Goal: Navigation & Orientation: Find specific page/section

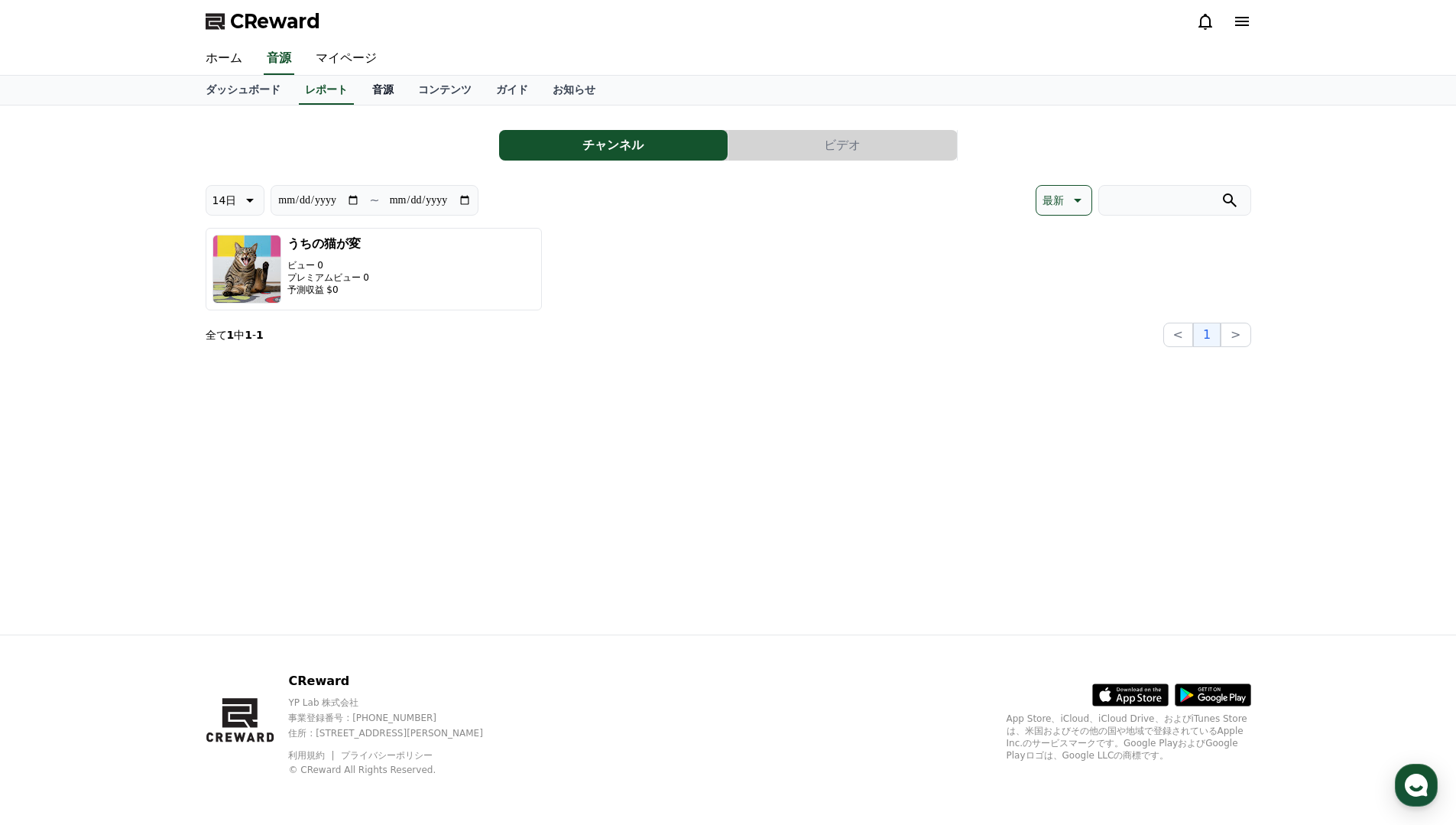
click at [386, 88] on link "音源" at bounding box center [383, 89] width 46 height 29
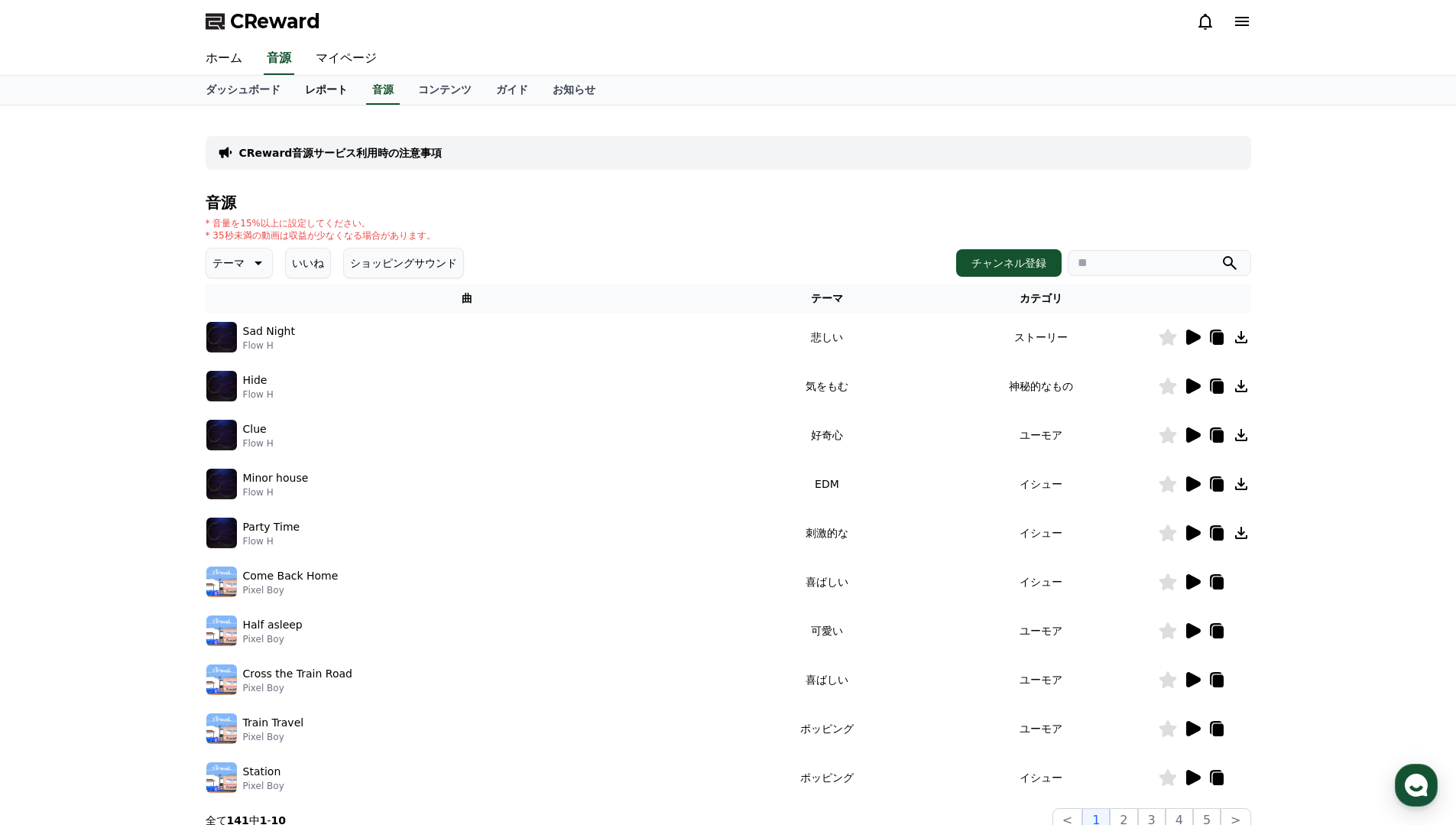
click at [325, 93] on link "レポート" at bounding box center [326, 89] width 67 height 29
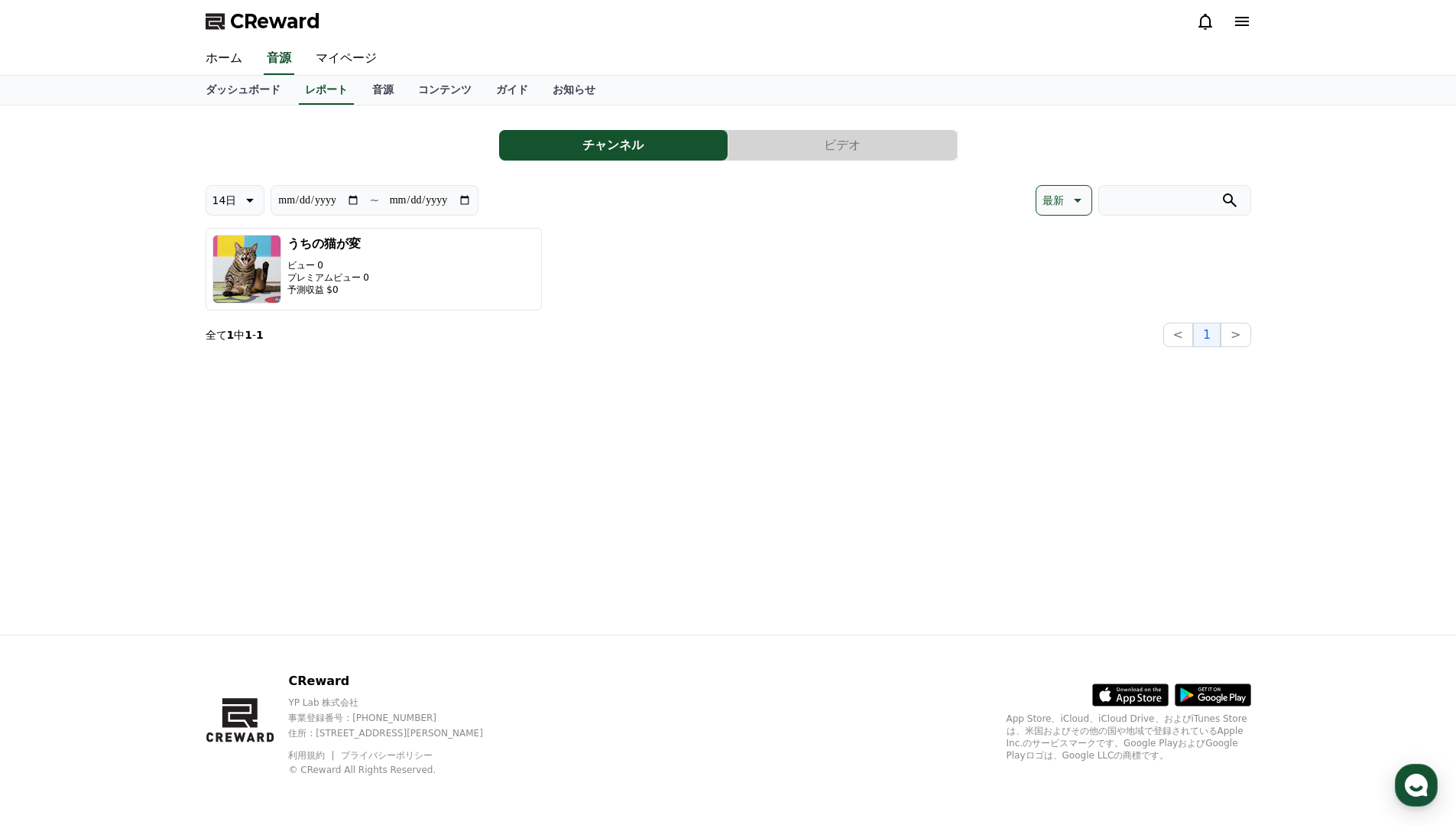
click at [842, 147] on button "ビデオ" at bounding box center [842, 145] width 229 height 30
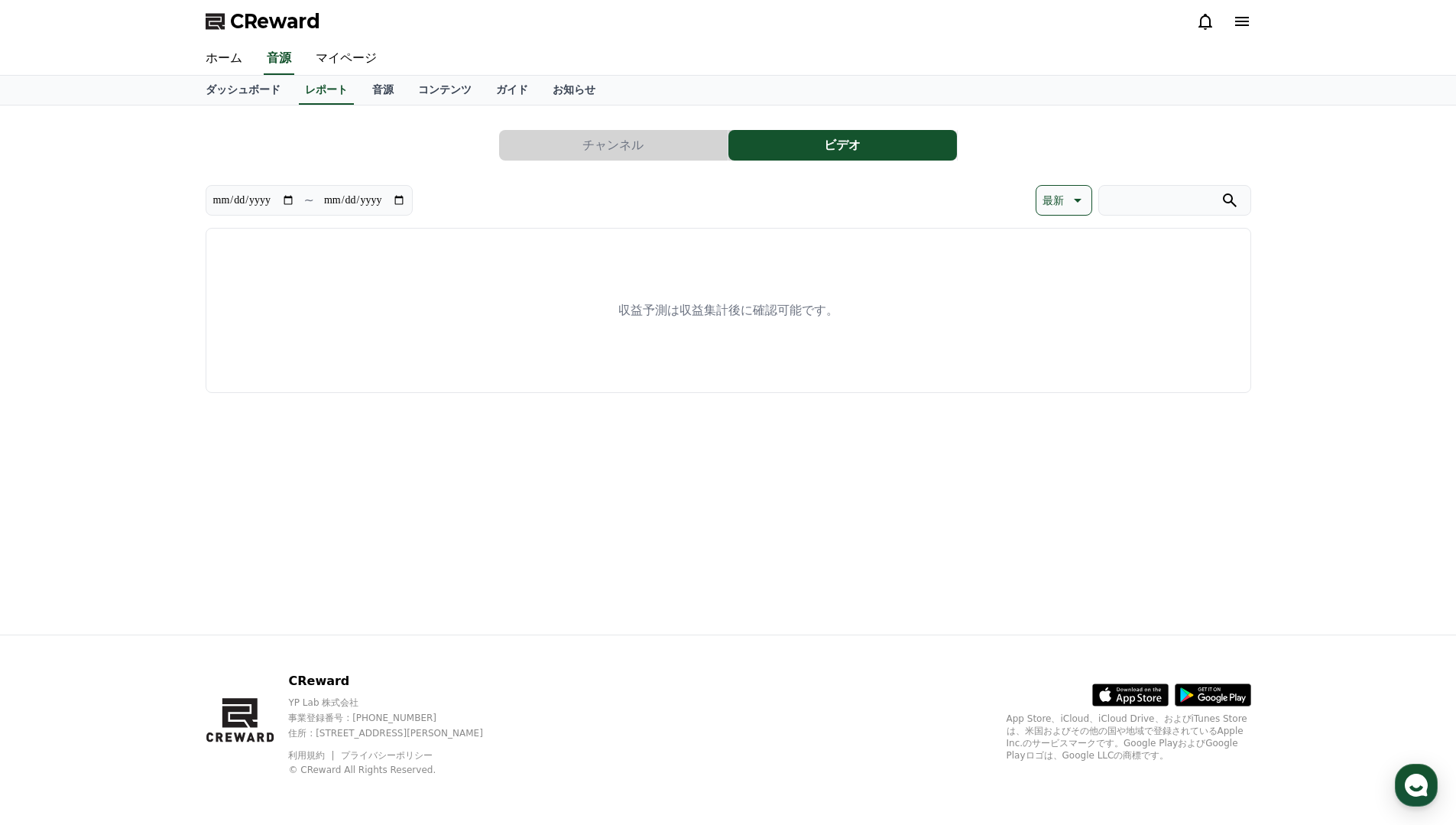
click at [607, 149] on button "チャンネル" at bounding box center [613, 145] width 229 height 30
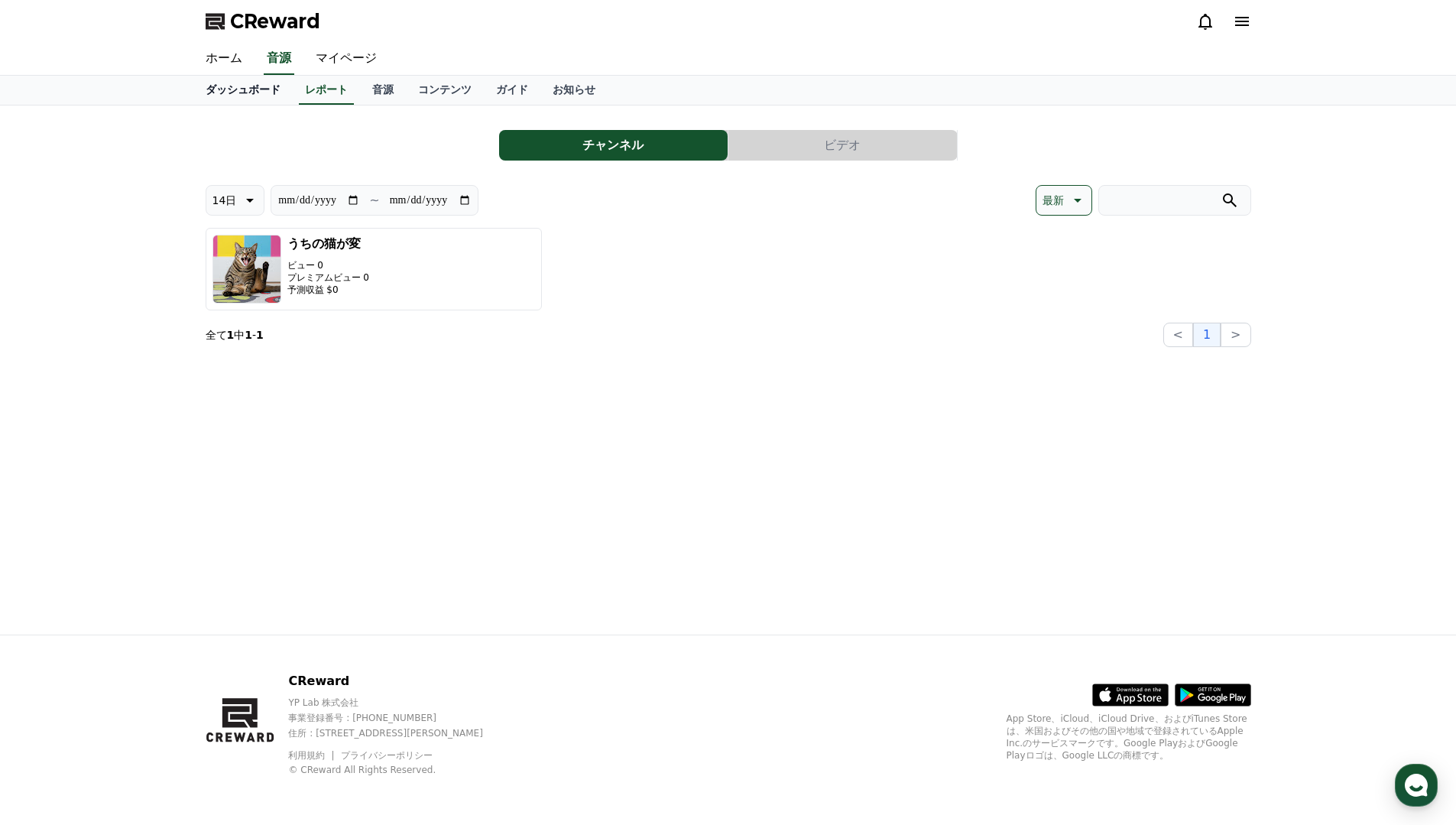
click at [247, 96] on link "ダッシュボード" at bounding box center [243, 89] width 99 height 29
